Goal: Check status: Check status

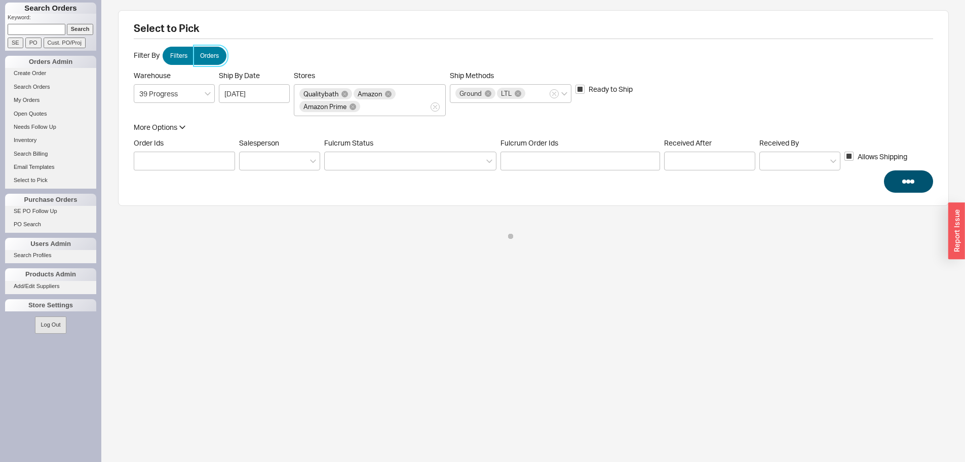
click at [216, 63] on label "Orders" at bounding box center [210, 56] width 33 height 18
click at [0, 0] on input "Orders" at bounding box center [0, 0] width 0 height 0
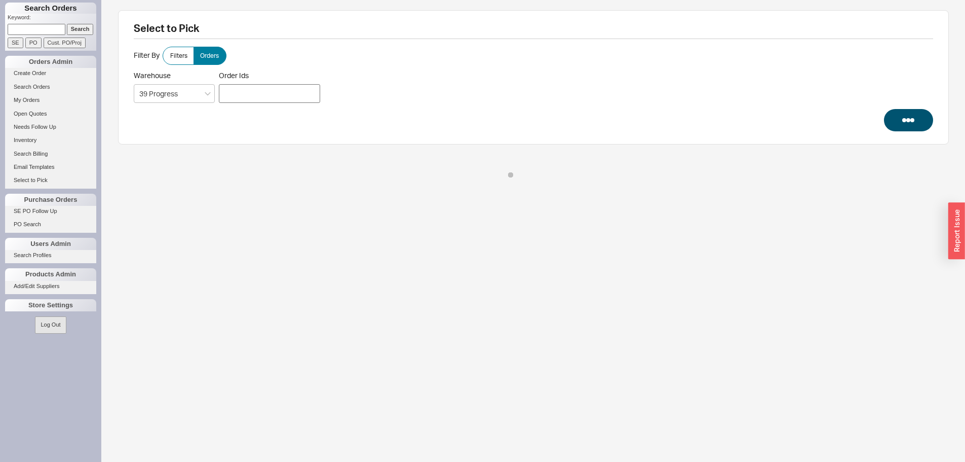
click at [236, 95] on div at bounding box center [269, 93] width 101 height 19
click at [228, 95] on input "Order Ids" at bounding box center [225, 93] width 6 height 14
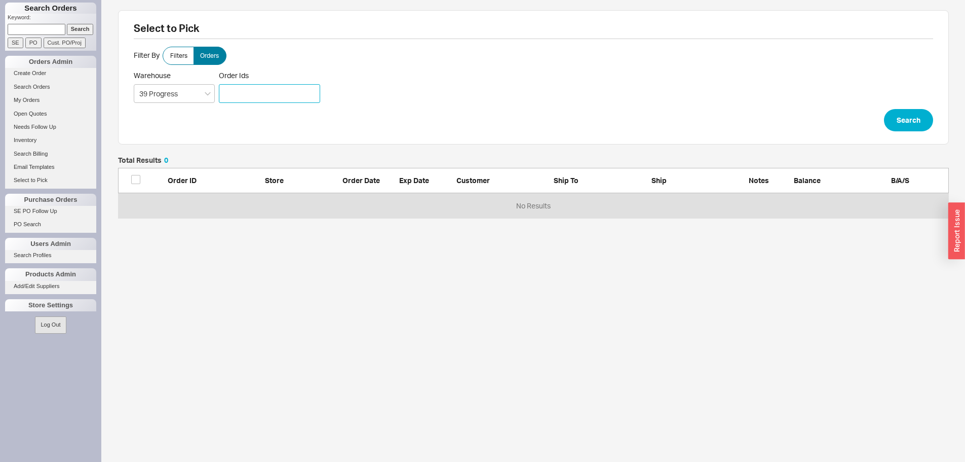
scroll to position [54, 823]
type input "934987"
click button "Search" at bounding box center [908, 120] width 49 height 22
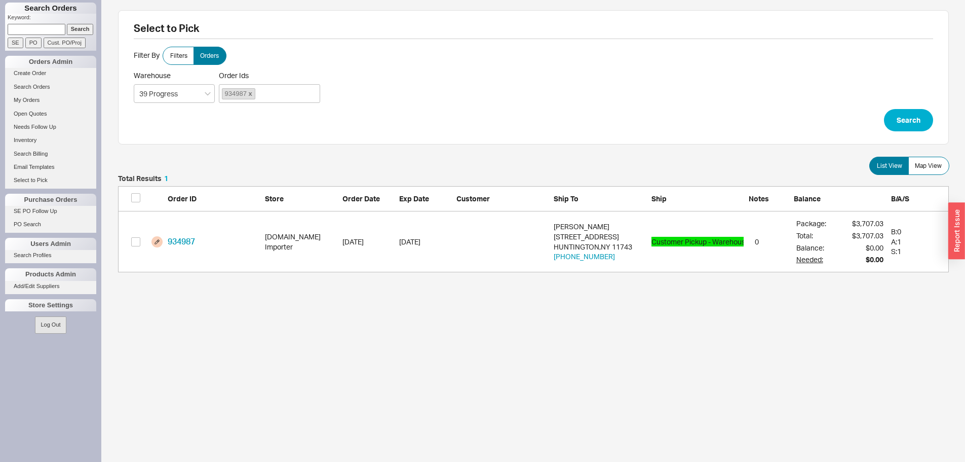
scroll to position [90, 823]
click at [134, 243] on input "grid" at bounding box center [135, 241] width 9 height 9
checkbox input "true"
click at [905, 289] on button "Confirm" at bounding box center [922, 289] width 53 height 22
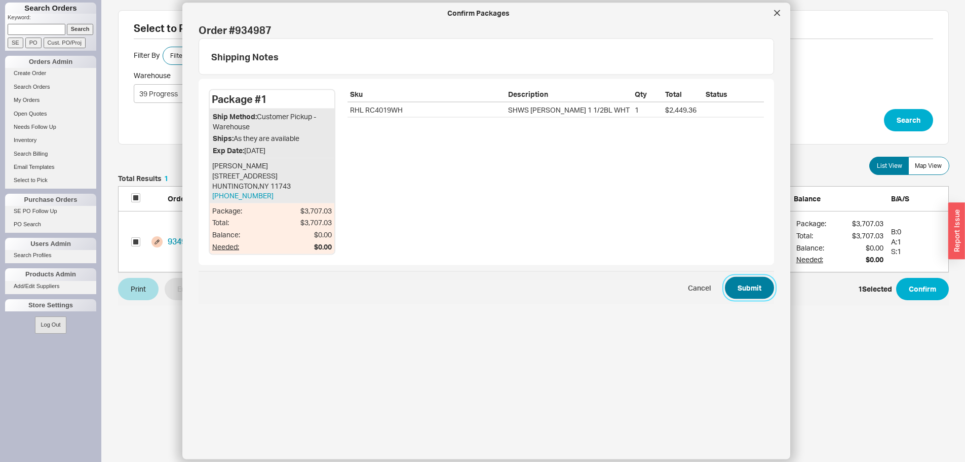
click at [735, 288] on button "Submit" at bounding box center [749, 288] width 49 height 22
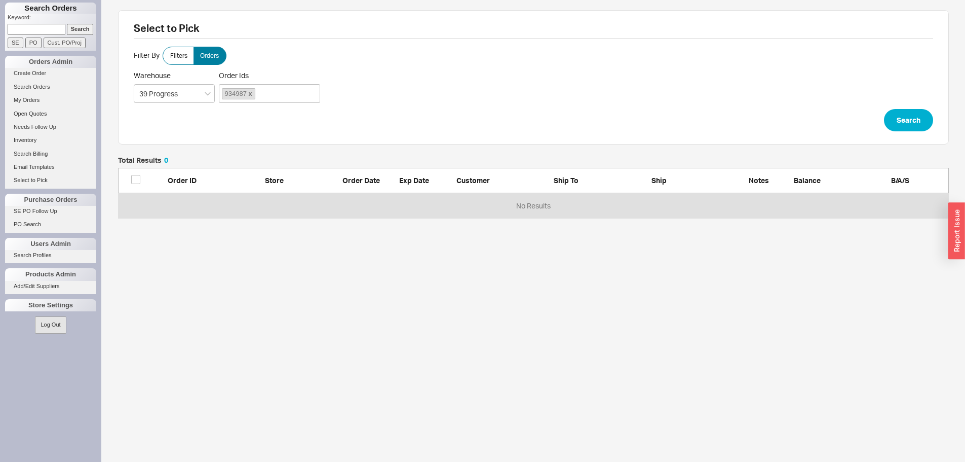
scroll to position [8, 8]
